Goal: Task Accomplishment & Management: Manage account settings

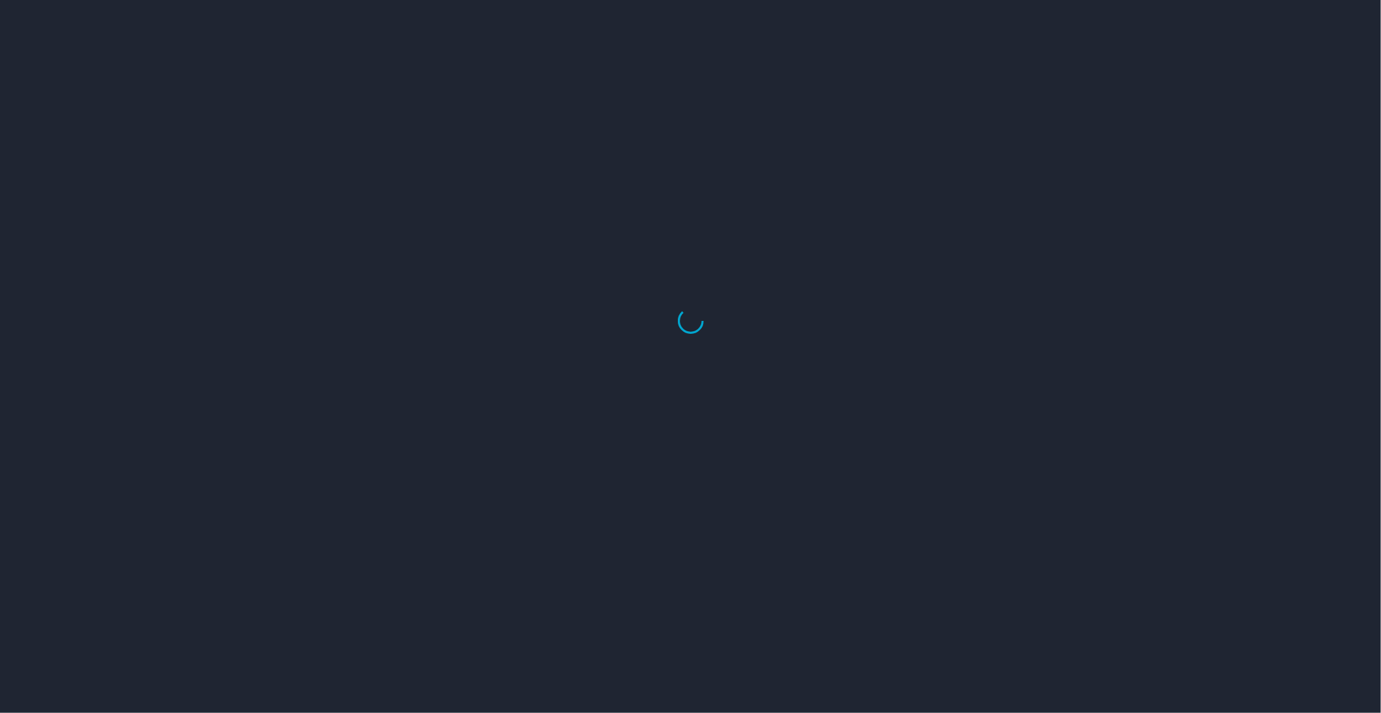
select select "US"
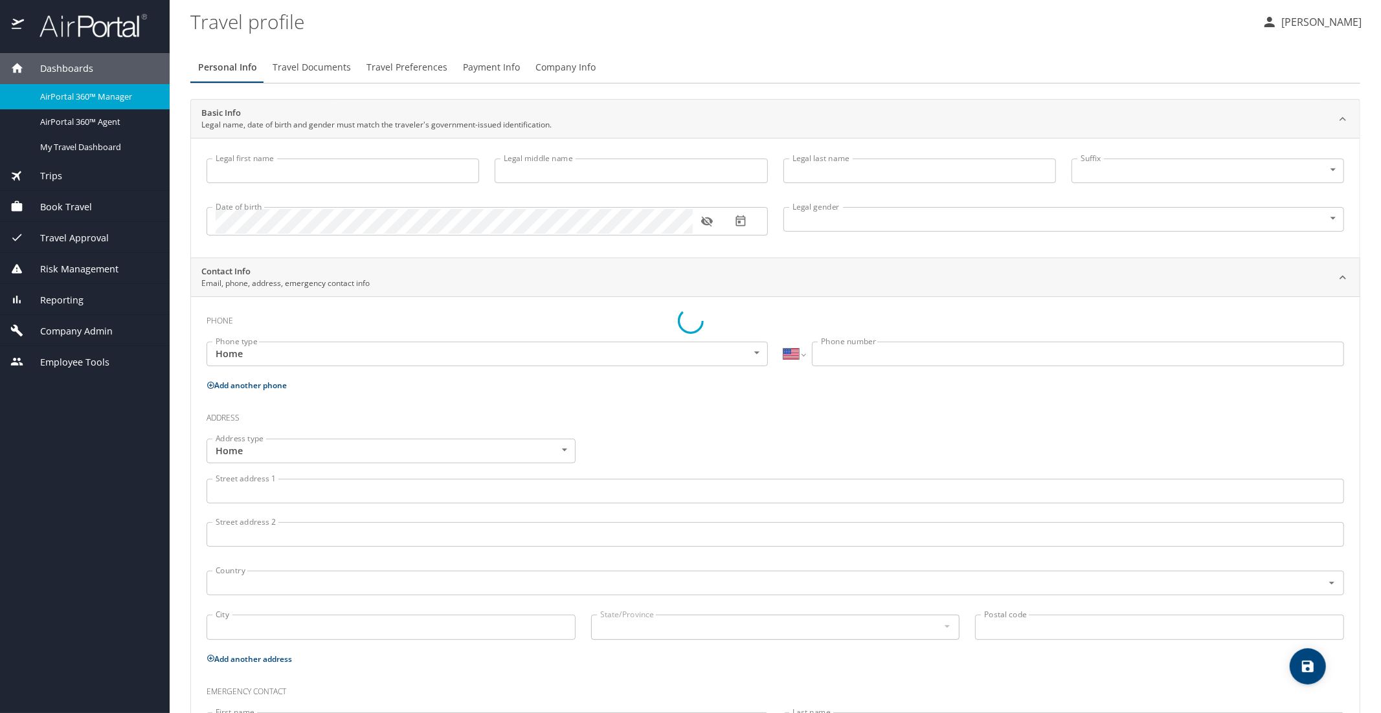
type input "Luke"
type input "Crismon"
type input "Beachley"
type input "Undisclosed"
type input "Teri"
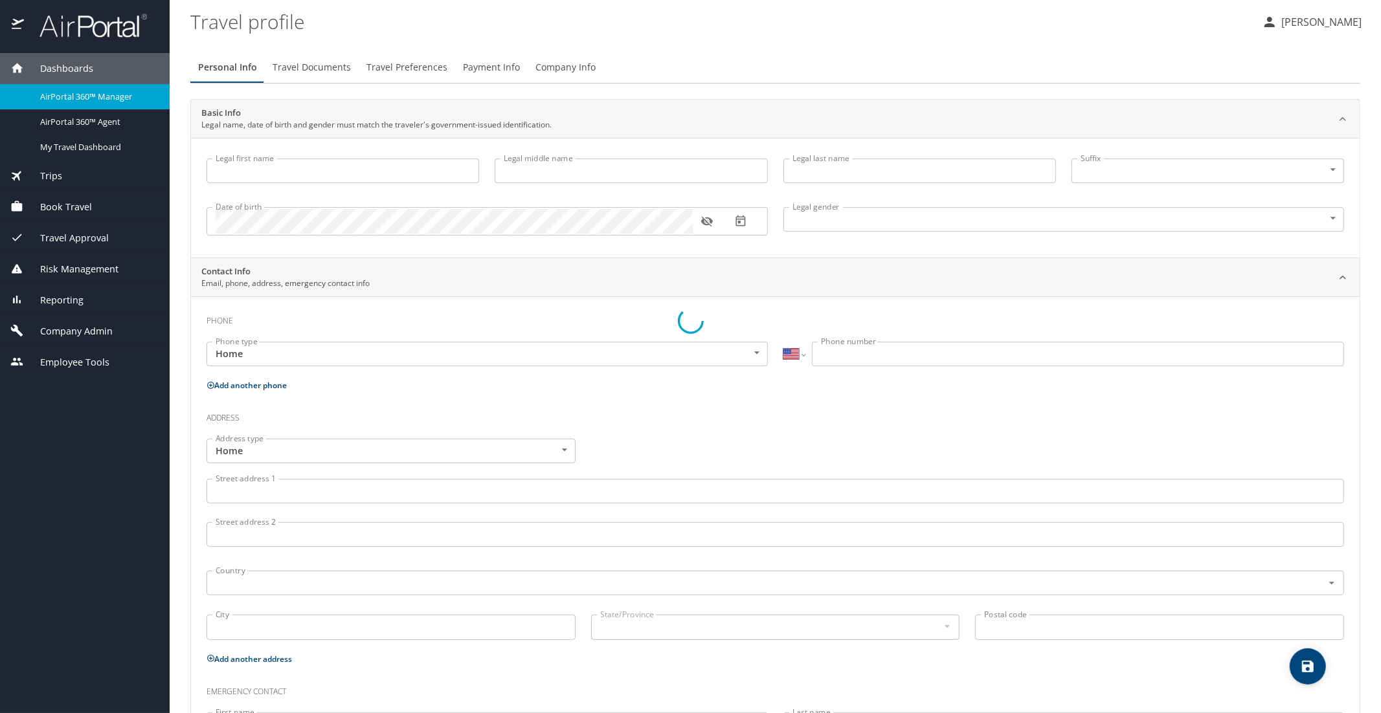
type input "Beachley"
type input "(801) 717-7714"
select select "US"
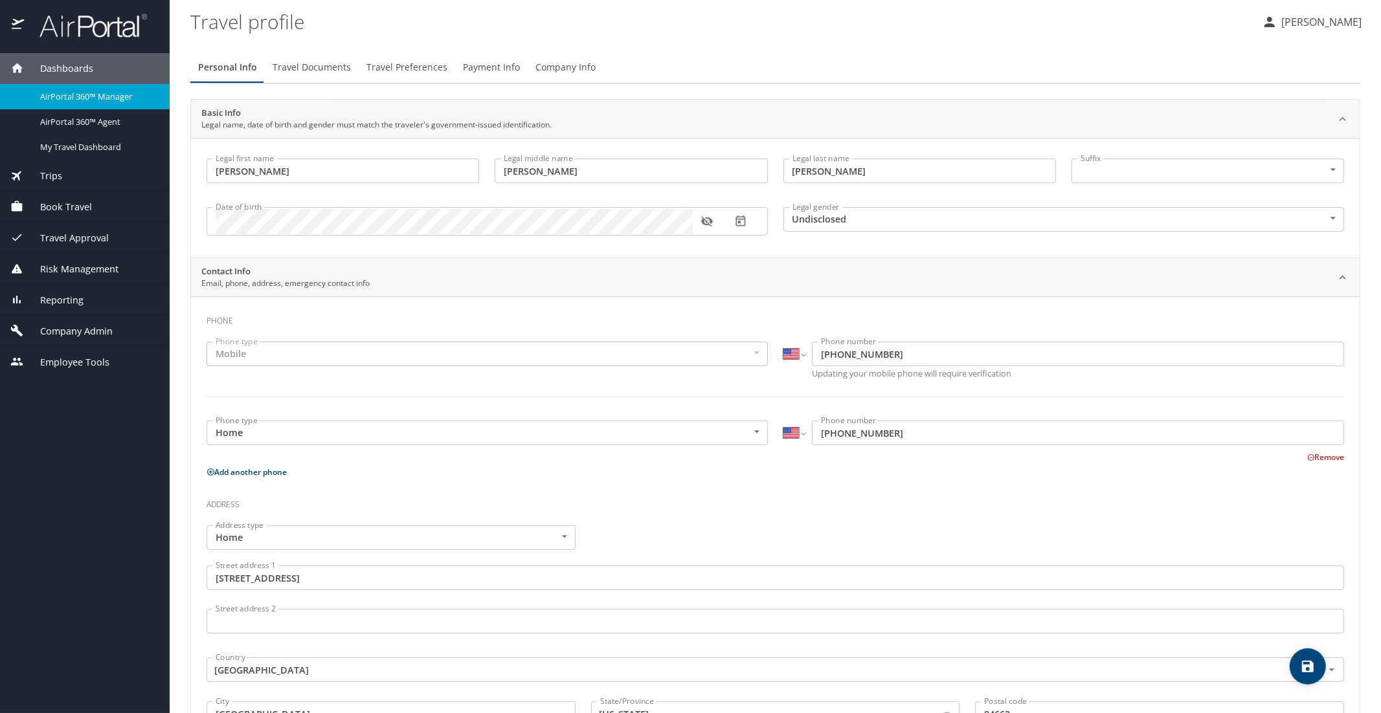
click at [60, 95] on span "AirPortal 360™ Manager" at bounding box center [97, 97] width 114 height 12
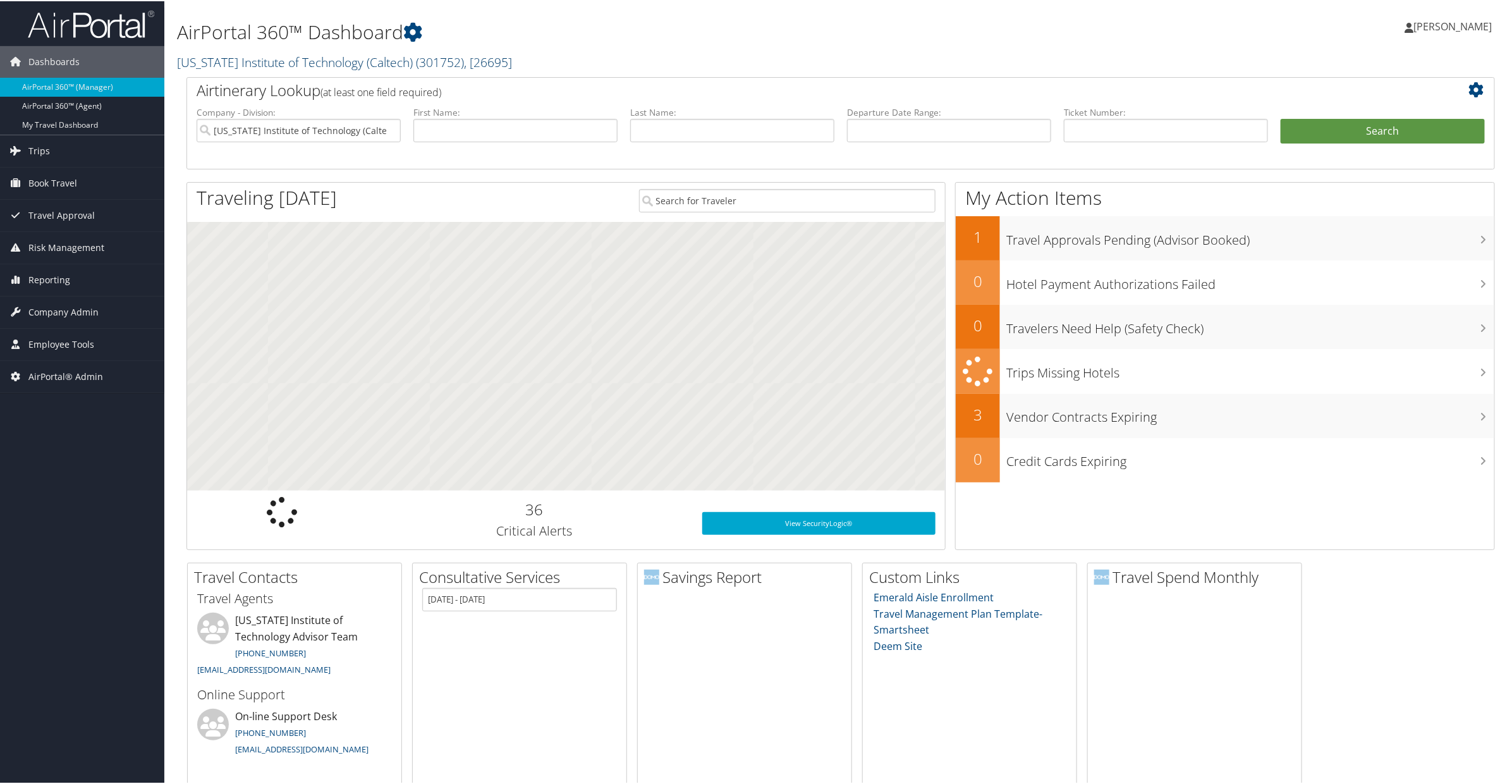
click at [306, 59] on link "[US_STATE] Institute of Technology (Caltech) ( 301752 ) , [ 26695 ]" at bounding box center [344, 61] width 335 height 17
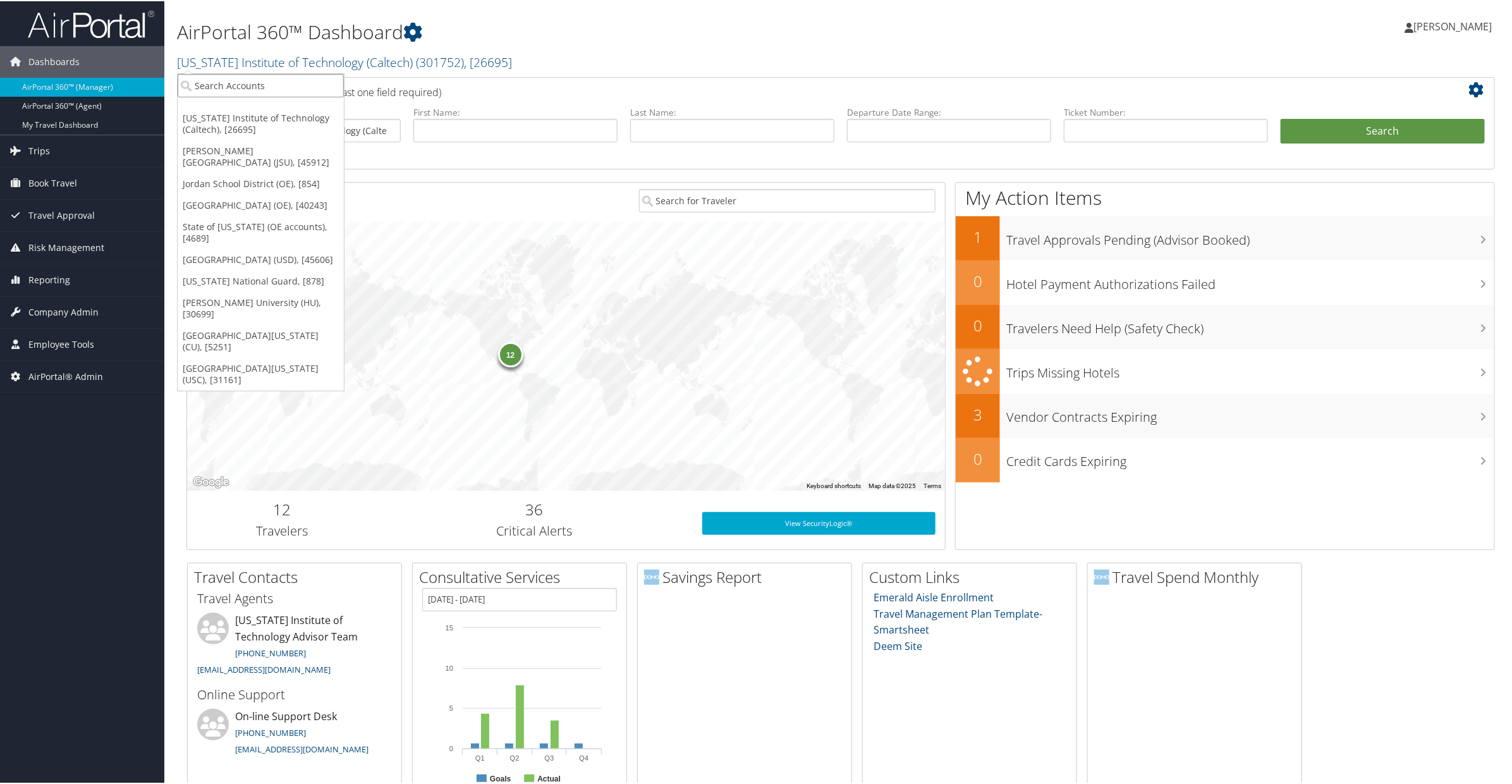
click at [272, 86] on input "search" at bounding box center [261, 84] width 166 height 23
type input "telamon"
click at [255, 108] on div "Telamon Corporation (301304), [37082]" at bounding box center [284, 107] width 227 height 12
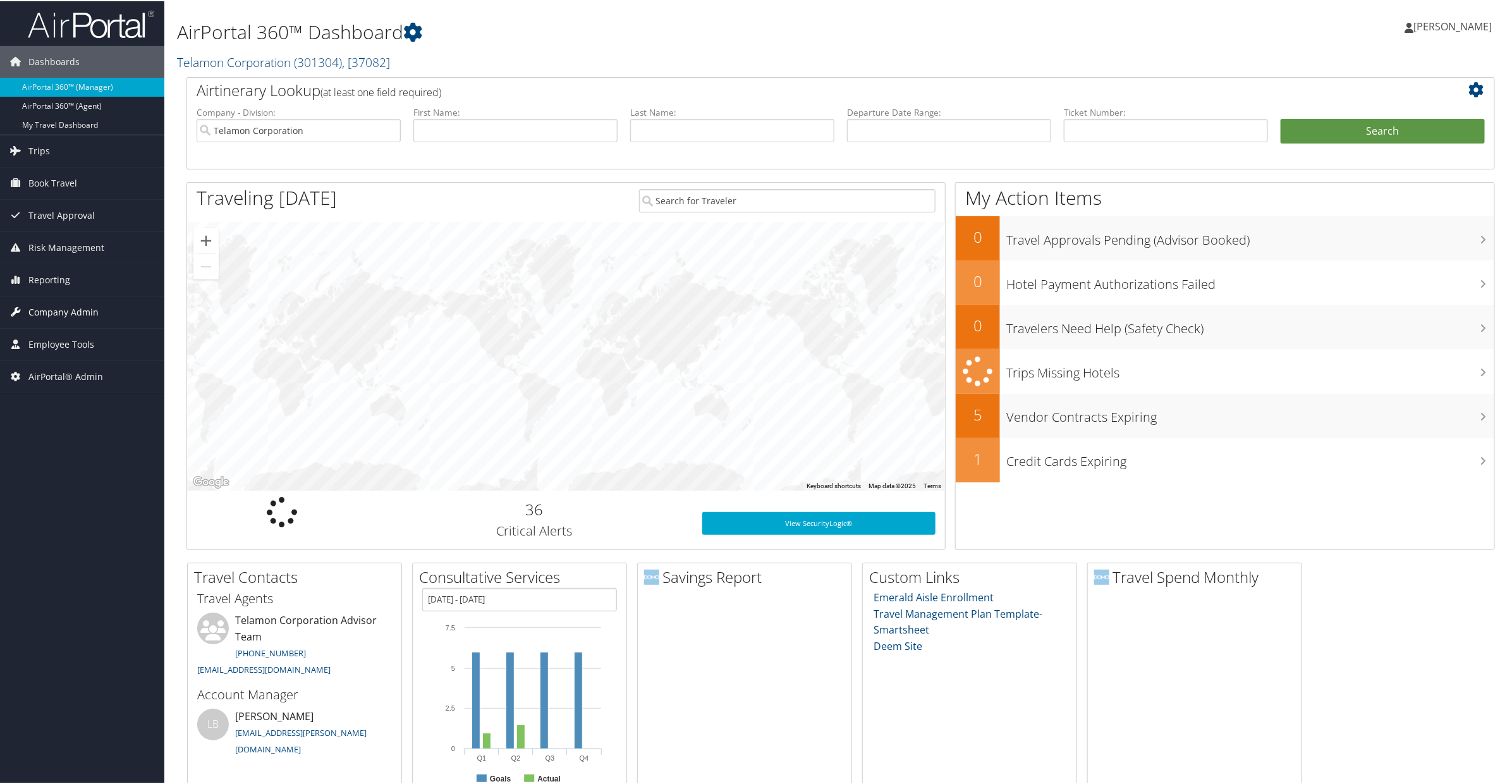
click at [46, 309] on span "Company Admin" at bounding box center [63, 310] width 70 height 31
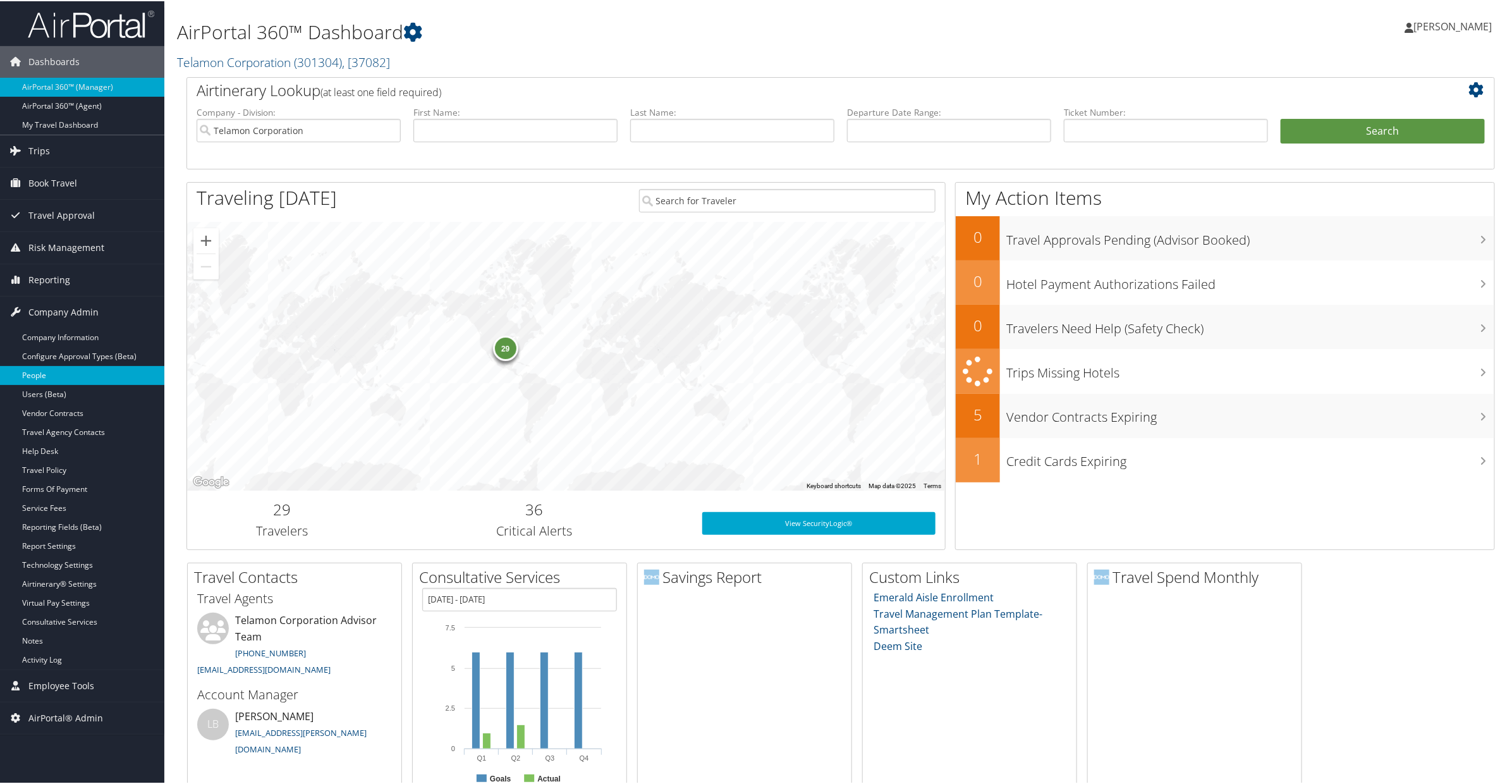
click at [46, 377] on link "People" at bounding box center [82, 374] width 164 height 19
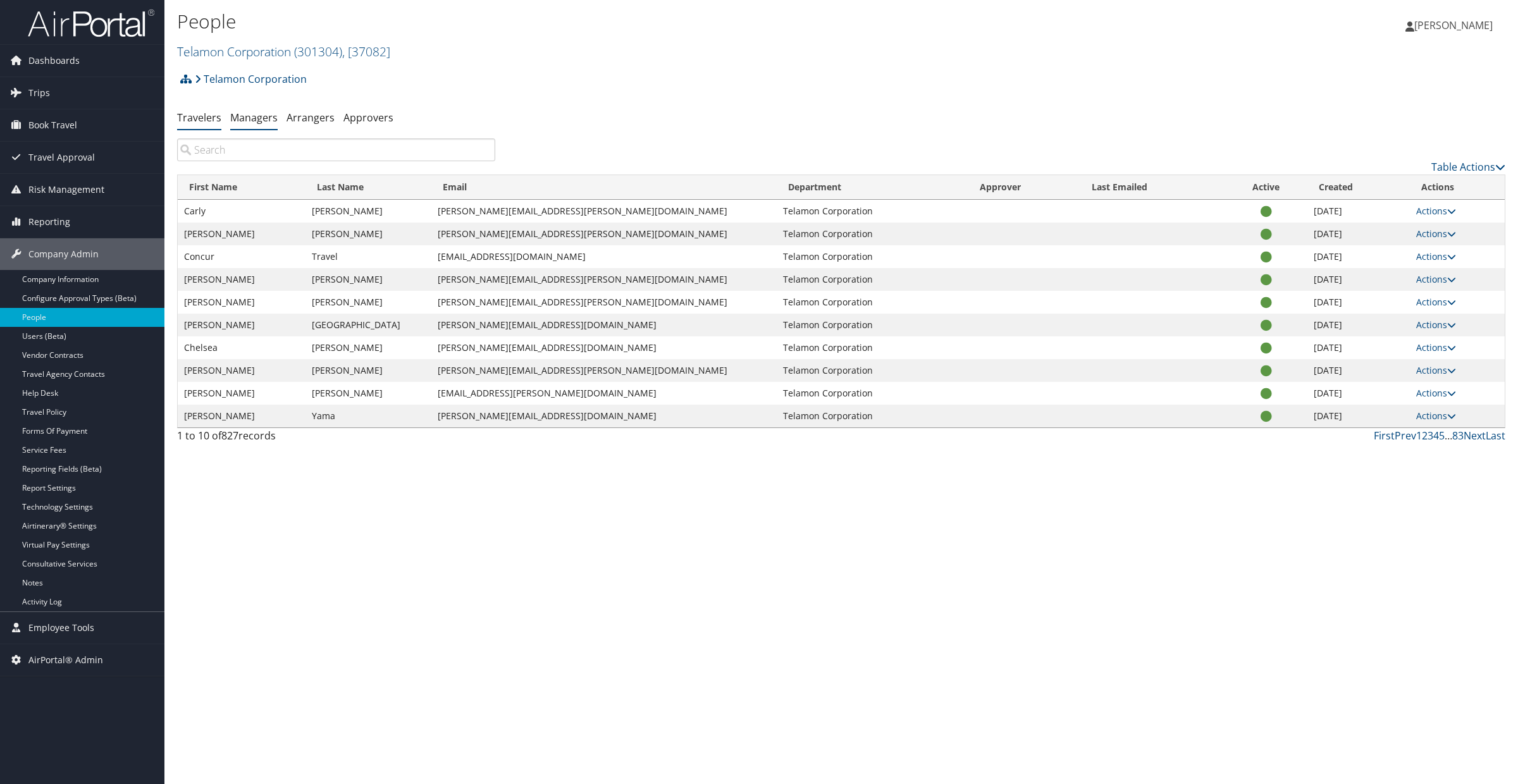
click at [246, 126] on li "Managers" at bounding box center [254, 117] width 48 height 22
click at [241, 119] on link "Managers" at bounding box center [254, 117] width 48 height 14
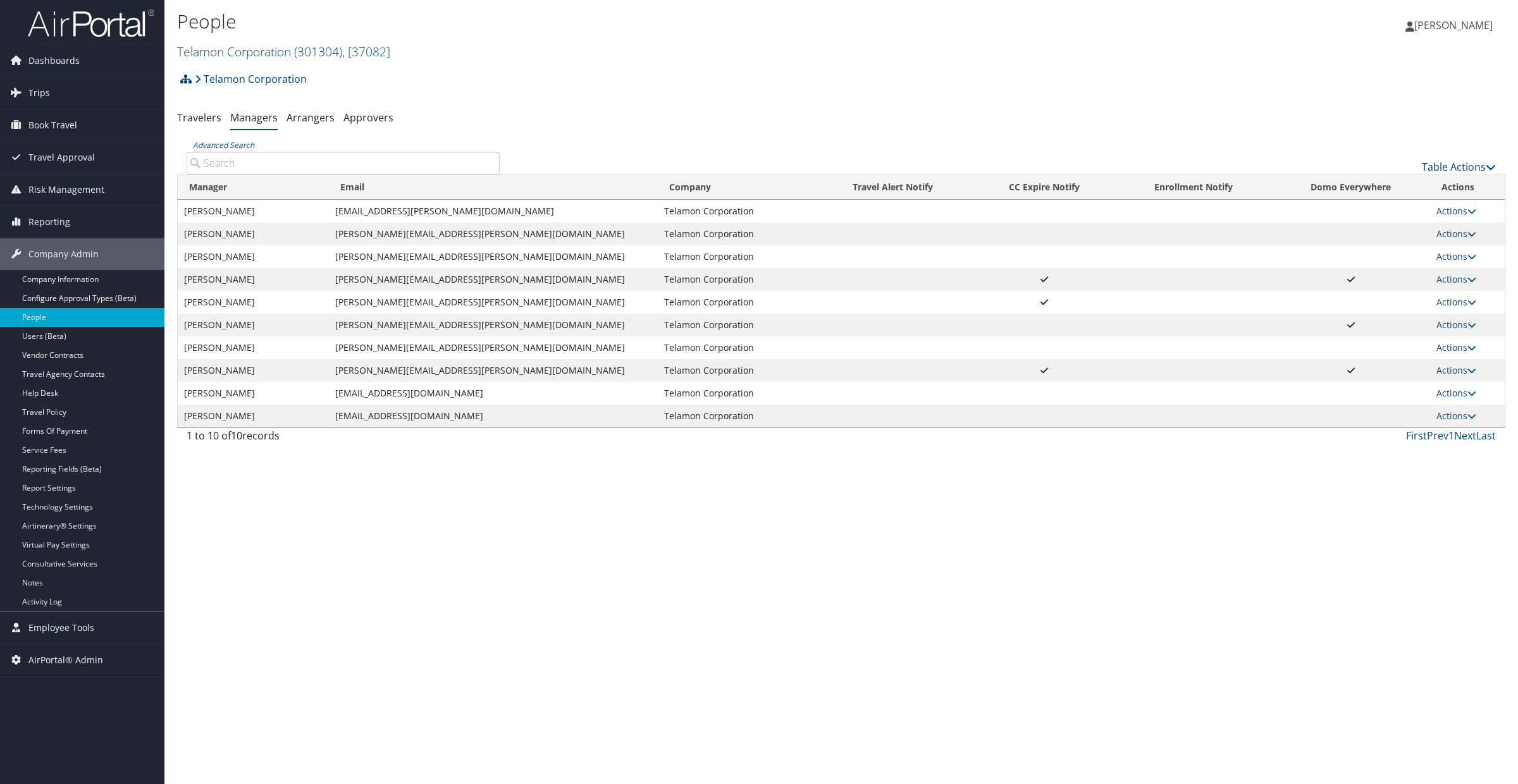
click at [224, 165] on input "Advanced Search" at bounding box center [343, 162] width 313 height 22
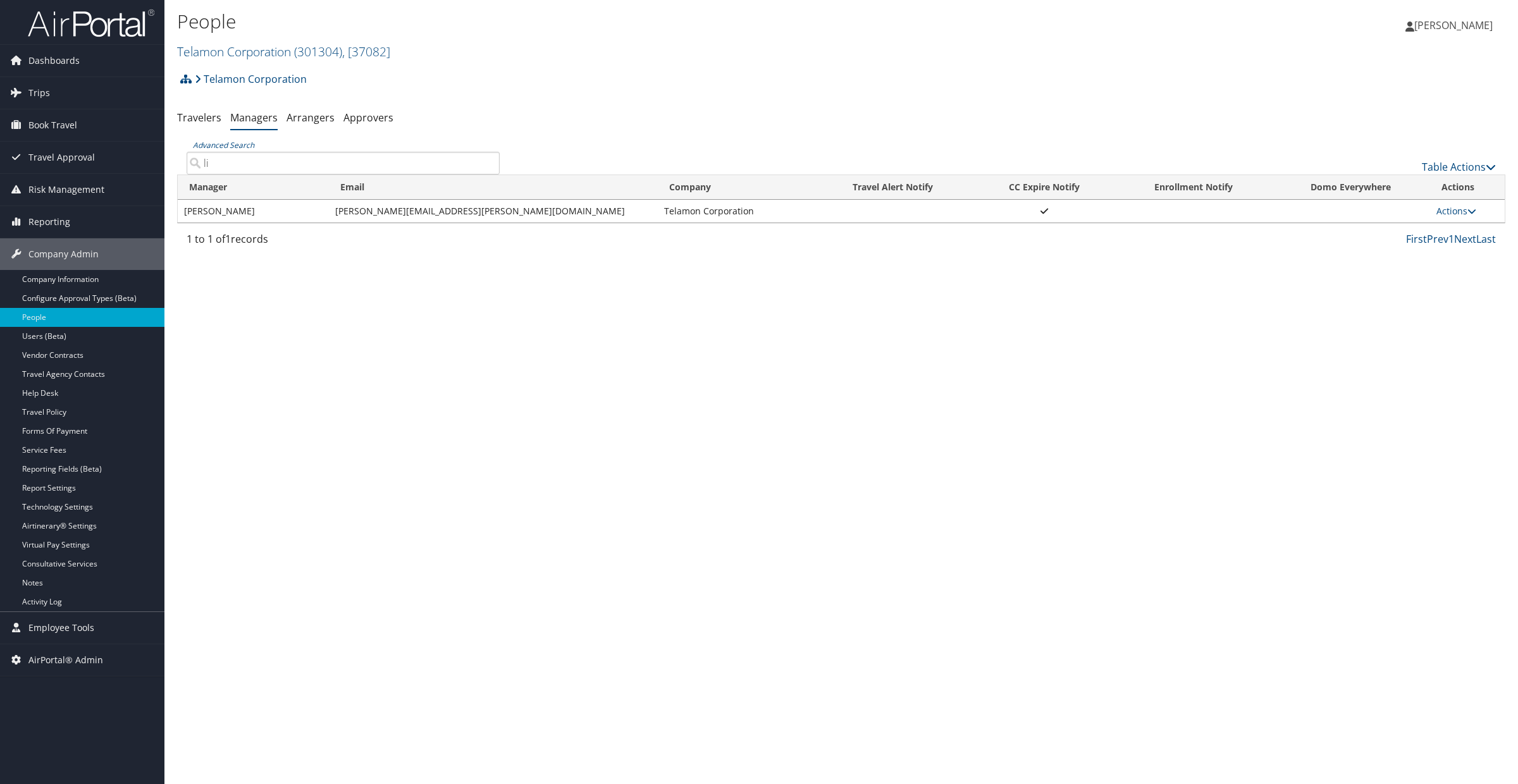
click at [211, 169] on input "li" at bounding box center [343, 162] width 313 height 22
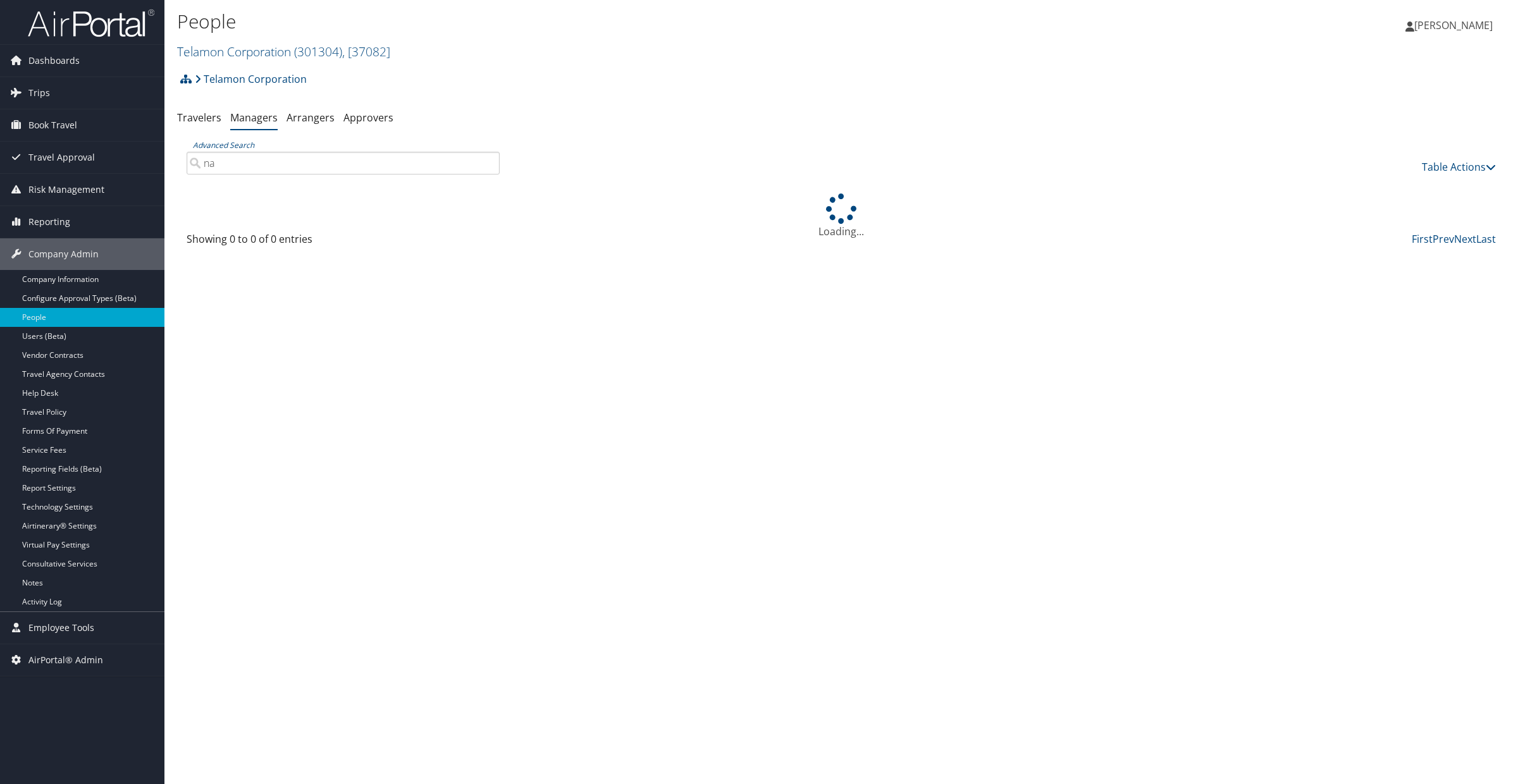
type input "n"
